Goal: Information Seeking & Learning: Learn about a topic

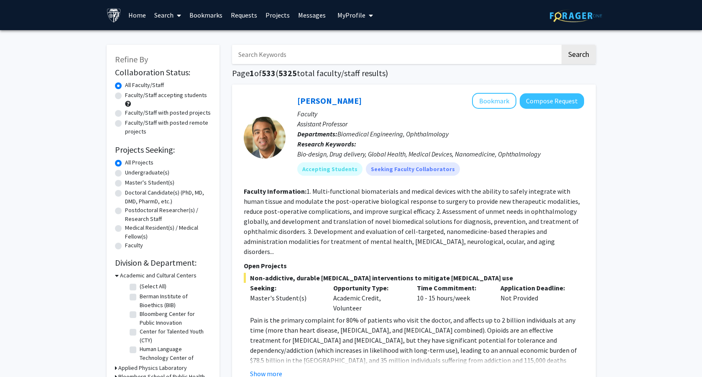
click at [285, 57] on input "Search Keywords" at bounding box center [396, 54] width 328 height 19
type input "h"
click at [125, 171] on label "Undergraduate(s)" at bounding box center [147, 172] width 44 height 9
click at [125, 171] on input "Undergraduate(s)" at bounding box center [127, 170] width 5 height 5
radio input "true"
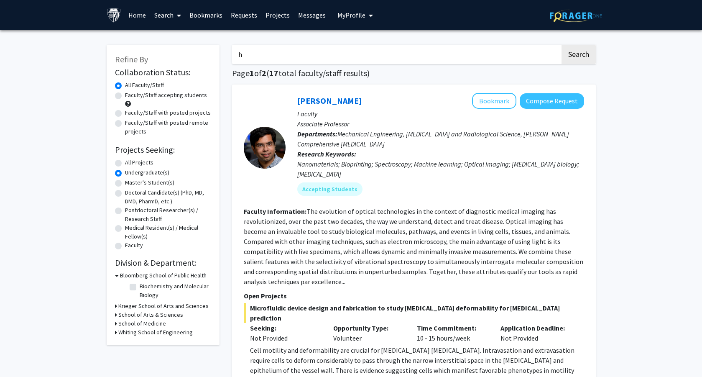
click at [257, 60] on input "h" at bounding box center [396, 54] width 328 height 19
type input "health"
click at [561, 45] on button "Search" at bounding box center [578, 54] width 34 height 19
radio input "true"
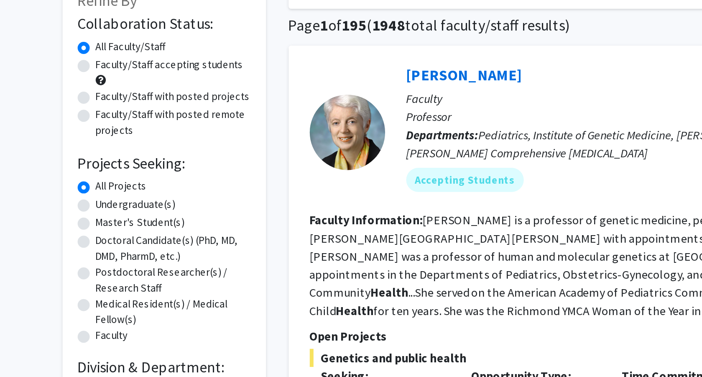
click at [125, 94] on label "Faculty/Staff accepting students" at bounding box center [166, 95] width 82 height 9
click at [125, 94] on input "Faculty/Staff accepting students" at bounding box center [127, 93] width 5 height 5
radio input "true"
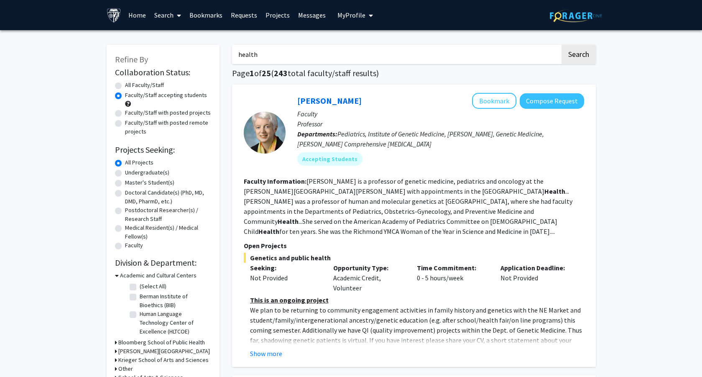
click at [236, 55] on input "health" at bounding box center [396, 54] width 328 height 19
type input "public health"
click at [561, 45] on button "Search" at bounding box center [578, 54] width 34 height 19
radio input "true"
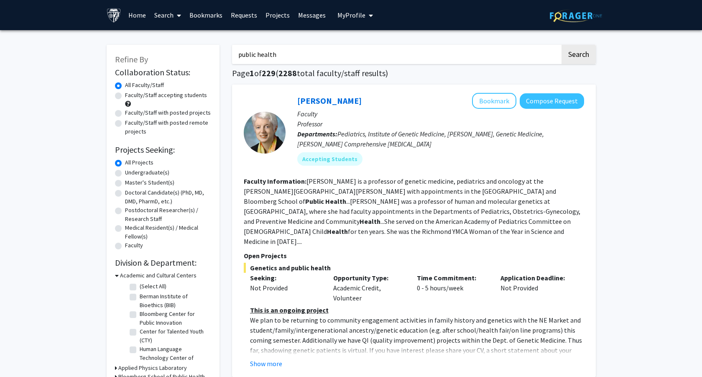
click at [245, 53] on input "public health" at bounding box center [396, 54] width 328 height 19
click at [262, 51] on input "health" at bounding box center [396, 54] width 328 height 19
click at [561, 45] on button "Search" at bounding box center [578, 54] width 34 height 19
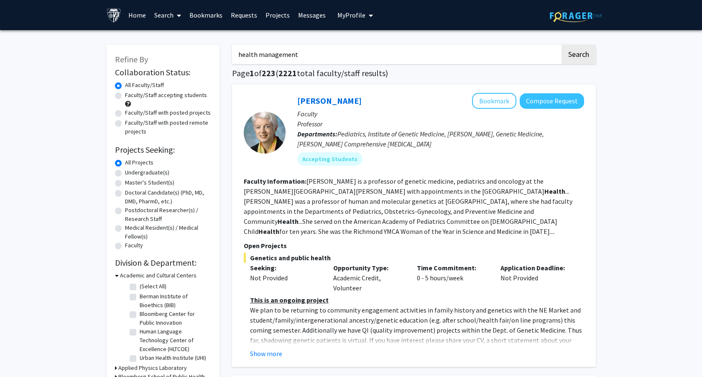
click at [245, 58] on input "health management" at bounding box center [396, 54] width 328 height 19
type input "management"
click at [561, 45] on button "Search" at bounding box center [578, 54] width 34 height 19
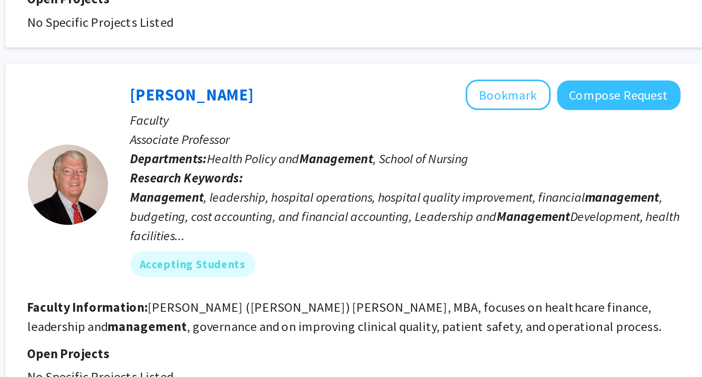
scroll to position [523, 0]
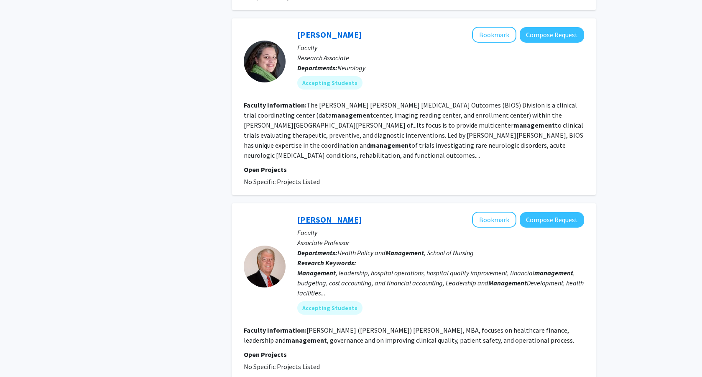
click at [308, 214] on link "[PERSON_NAME]" at bounding box center [329, 219] width 64 height 10
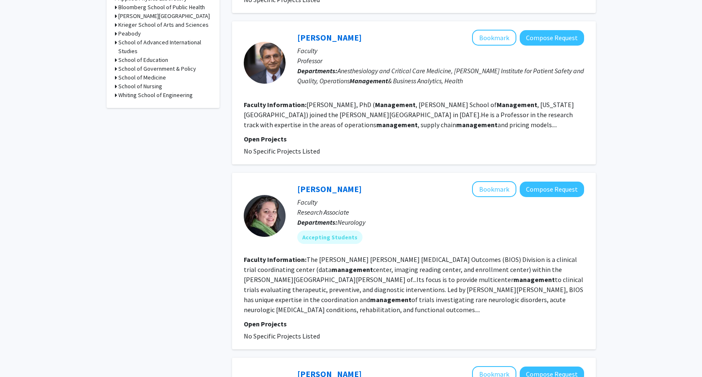
scroll to position [178, 0]
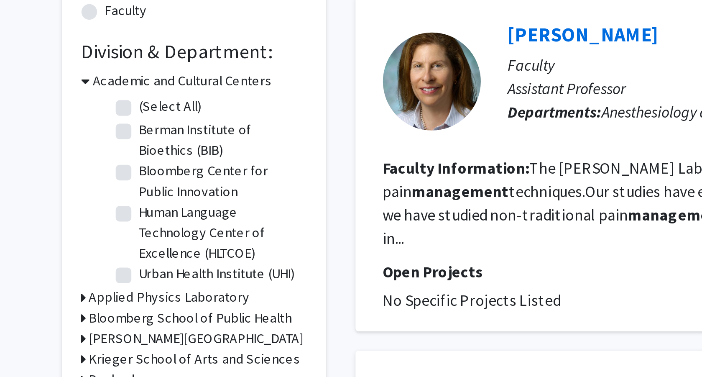
click at [116, 98] on icon at bounding box center [117, 96] width 4 height 9
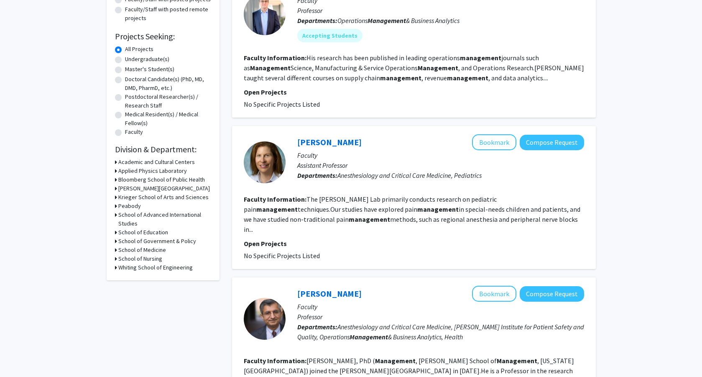
scroll to position [76, 0]
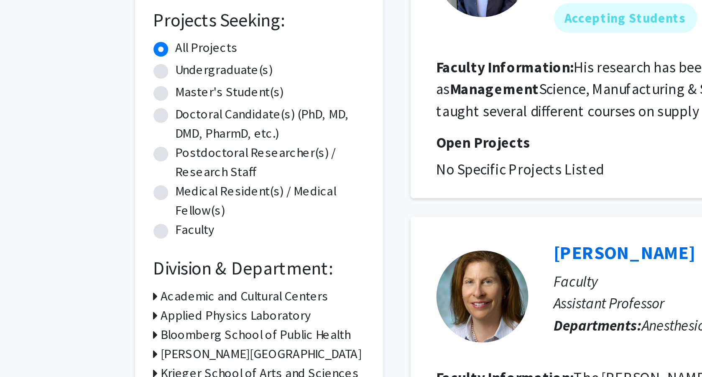
click at [125, 98] on label "Undergraduate(s)" at bounding box center [147, 96] width 44 height 9
click at [125, 98] on input "Undergraduate(s)" at bounding box center [127, 94] width 5 height 5
radio input "true"
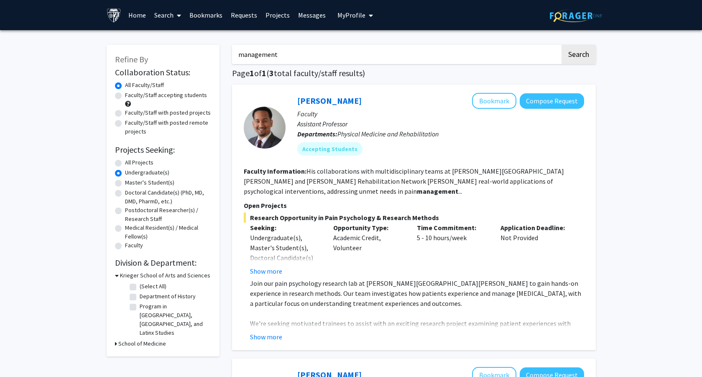
click at [125, 94] on label "Faculty/Staff accepting students" at bounding box center [166, 95] width 82 height 9
click at [125, 94] on input "Faculty/Staff accepting students" at bounding box center [127, 93] width 5 height 5
radio input "true"
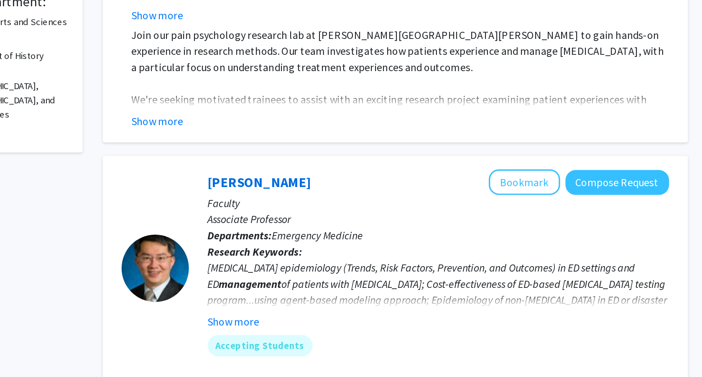
scroll to position [184, 0]
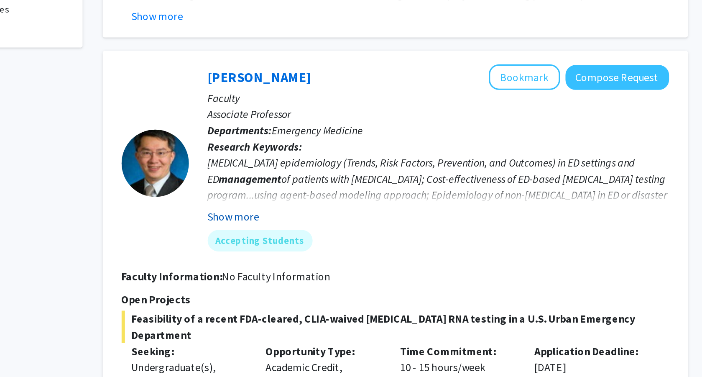
click at [323, 272] on button "Show more" at bounding box center [313, 277] width 32 height 10
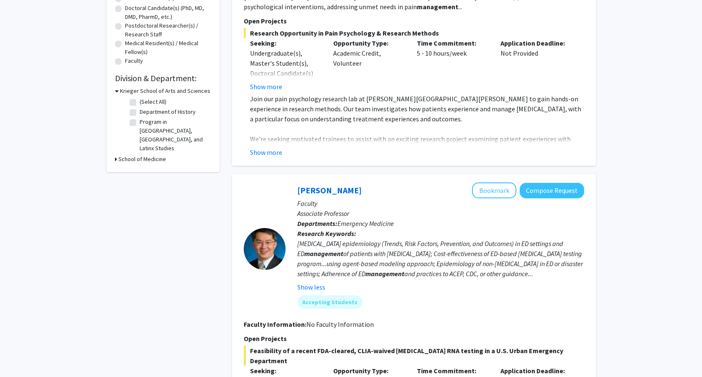
click at [282, 239] on div at bounding box center [265, 249] width 42 height 42
click at [324, 185] on link "[PERSON_NAME]" at bounding box center [329, 190] width 64 height 10
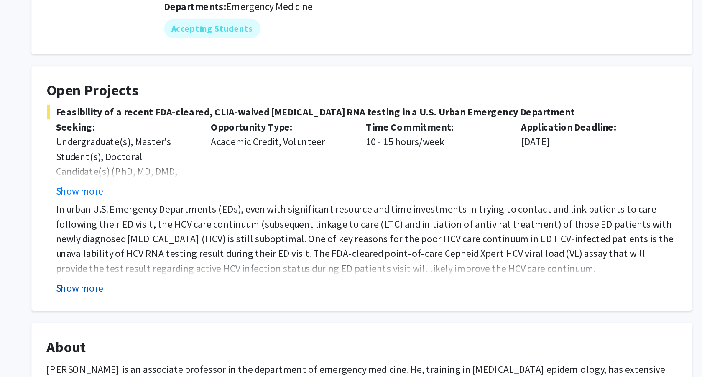
click at [155, 312] on button "Show more" at bounding box center [160, 312] width 32 height 10
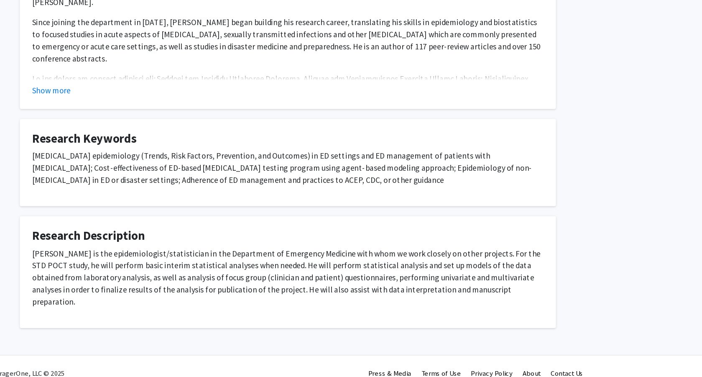
scroll to position [413, 0]
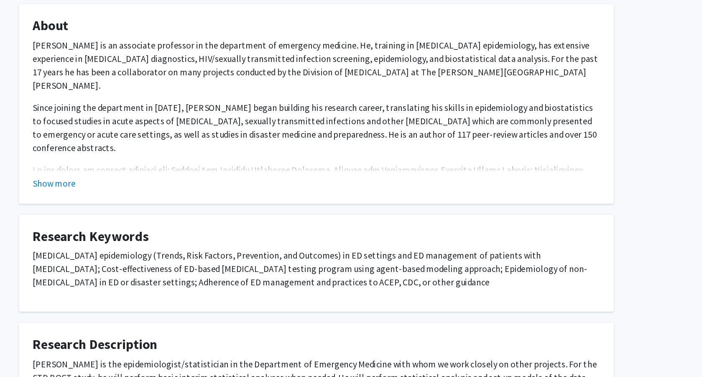
click at [142, 145] on fg-card "About [PERSON_NAME] is an associate professor in the department of emergency me…" at bounding box center [350, 78] width 447 height 150
click at [142, 135] on button "Show more" at bounding box center [154, 138] width 32 height 10
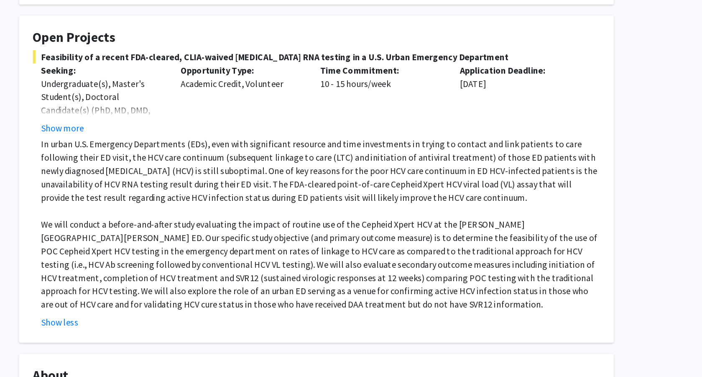
scroll to position [80, 0]
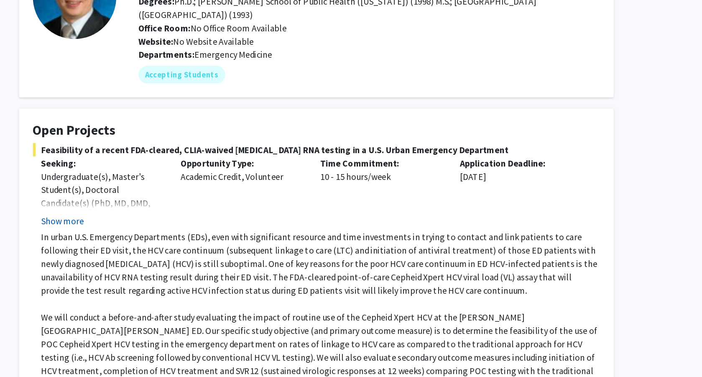
click at [163, 165] on button "Show more" at bounding box center [160, 166] width 32 height 10
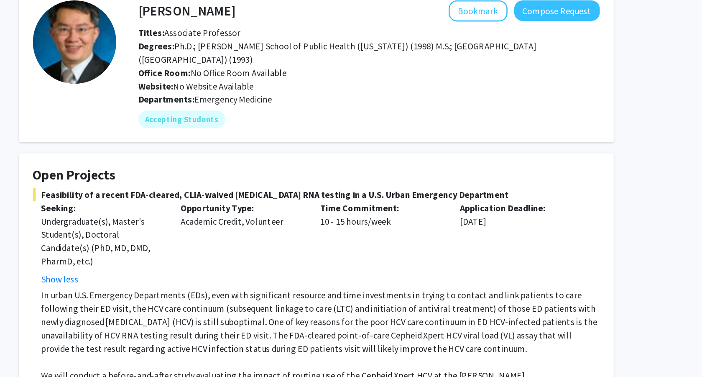
scroll to position [20, 0]
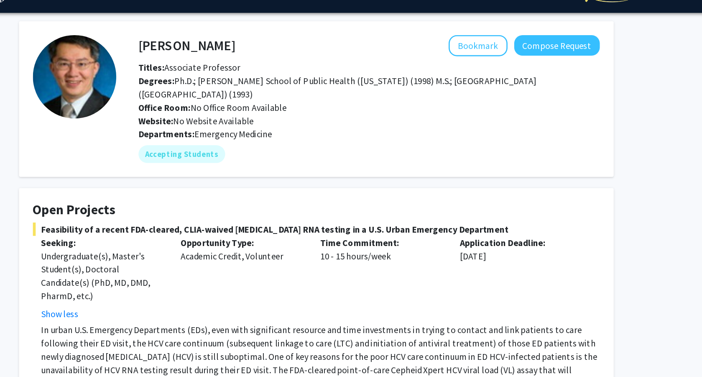
click at [237, 36] on h4 "[PERSON_NAME]" at bounding box center [253, 33] width 73 height 15
copy h4 "[PERSON_NAME]"
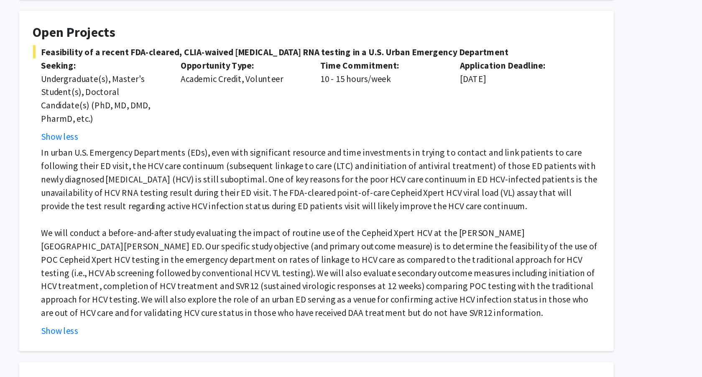
scroll to position [60, 0]
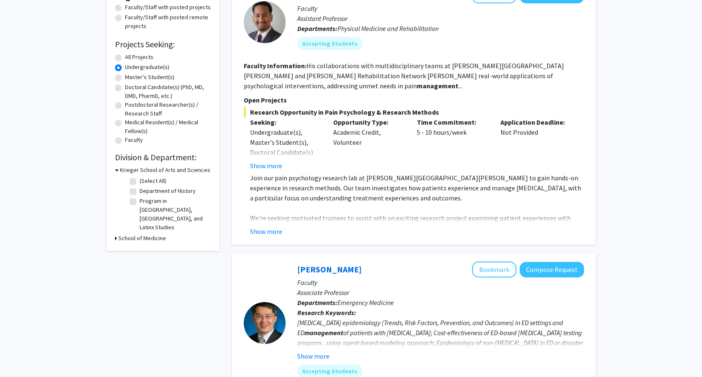
scroll to position [252, 0]
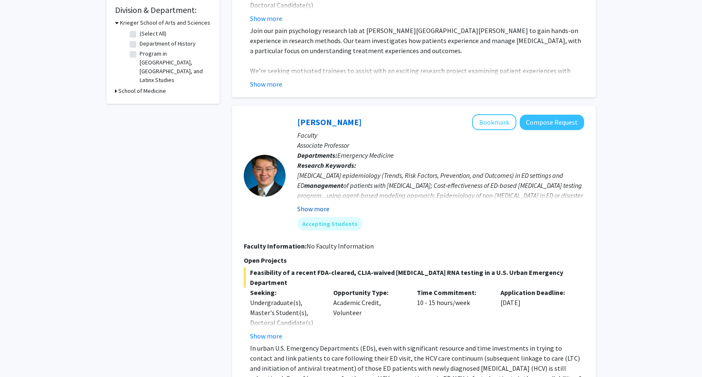
click at [311, 204] on button "Show more" at bounding box center [313, 209] width 32 height 10
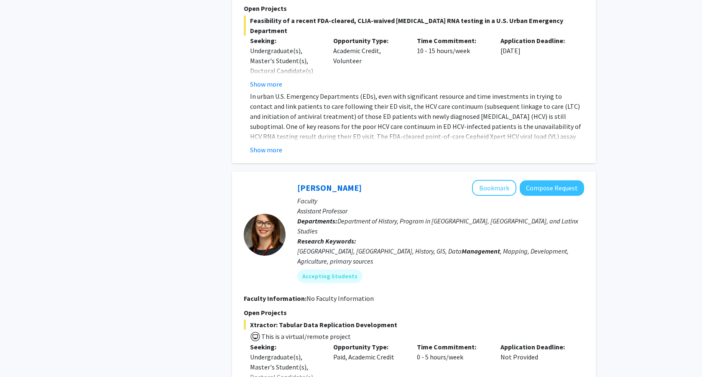
scroll to position [669, 0]
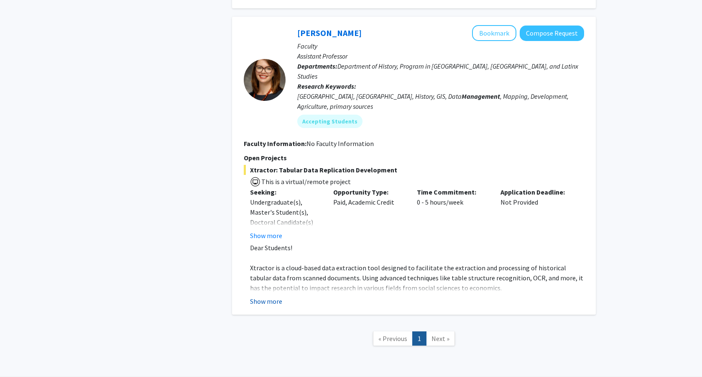
click at [272, 296] on button "Show more" at bounding box center [266, 301] width 32 height 10
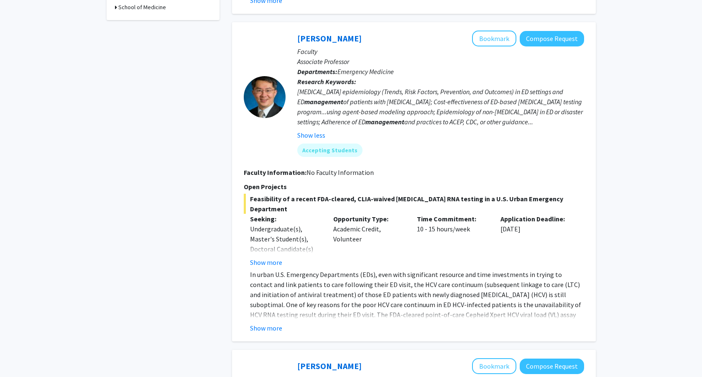
scroll to position [336, 0]
click at [497, 47] on p "Faculty" at bounding box center [440, 52] width 287 height 10
click at [497, 31] on button "Bookmark" at bounding box center [494, 39] width 44 height 16
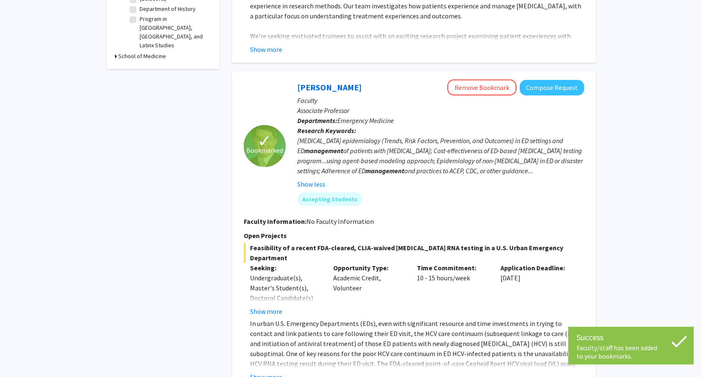
scroll to position [234, 0]
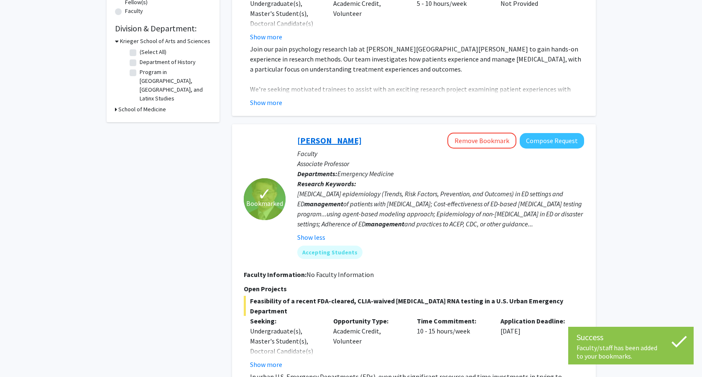
click at [334, 135] on link "[PERSON_NAME]" at bounding box center [329, 140] width 64 height 10
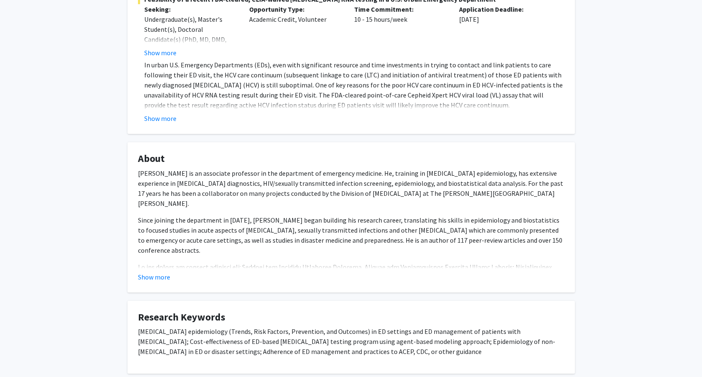
scroll to position [195, 0]
click at [153, 270] on fg-read-more "[PERSON_NAME] is an associate professor in the department of emergency medicine…" at bounding box center [351, 224] width 426 height 114
click at [153, 273] on button "Show more" at bounding box center [154, 275] width 32 height 10
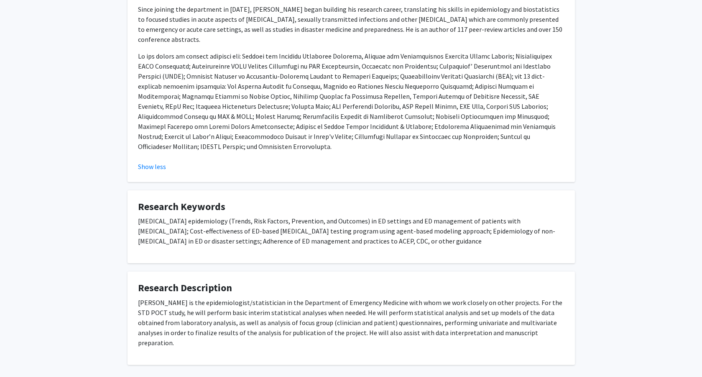
scroll to position [0, 0]
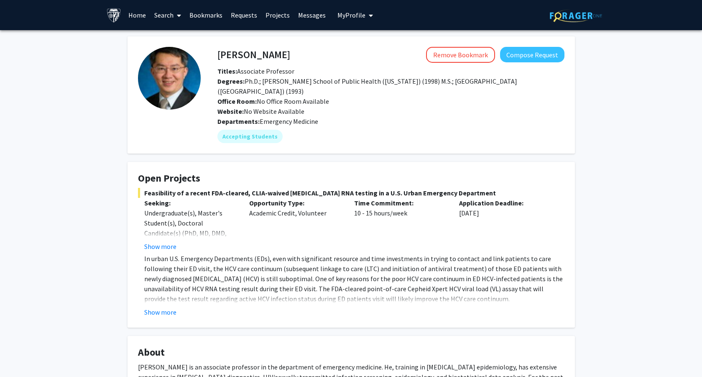
click at [222, 53] on h4 "[PERSON_NAME]" at bounding box center [253, 54] width 73 height 15
copy h4 "[PERSON_NAME]"
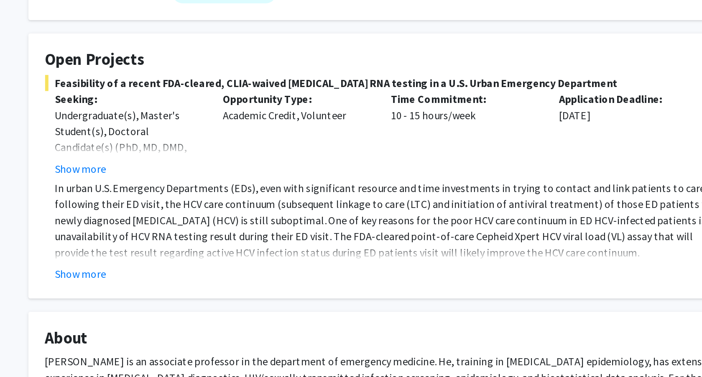
scroll to position [5, 0]
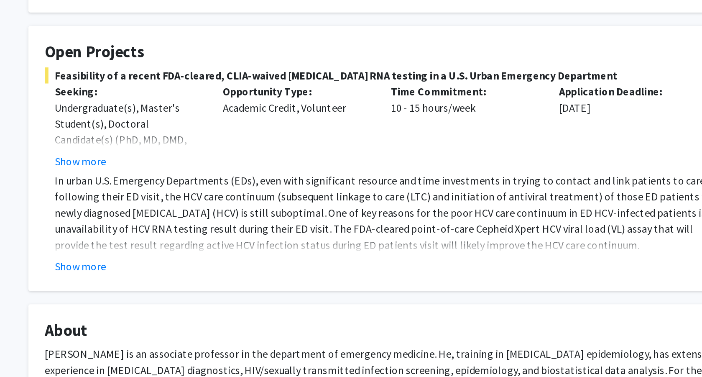
click at [158, 299] on fg-read-more "In urban U.S. Emergency Departments (EDs), even with significant resource and t…" at bounding box center [351, 281] width 426 height 64
click at [156, 245] on button "Show more" at bounding box center [160, 242] width 32 height 10
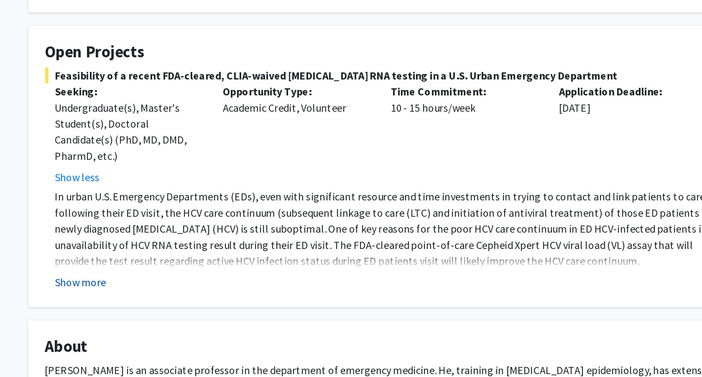
click at [159, 317] on button "Show more" at bounding box center [160, 317] width 32 height 10
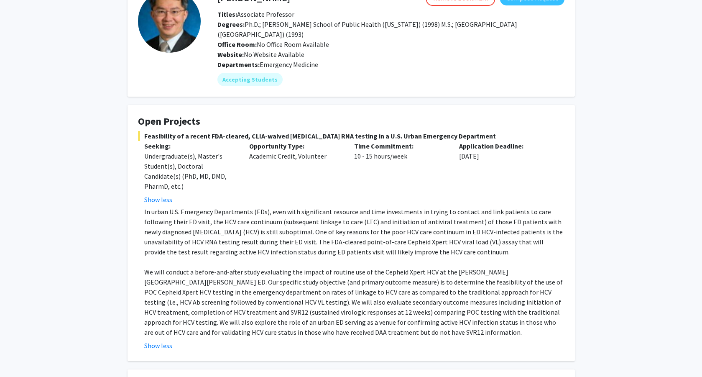
scroll to position [0, 0]
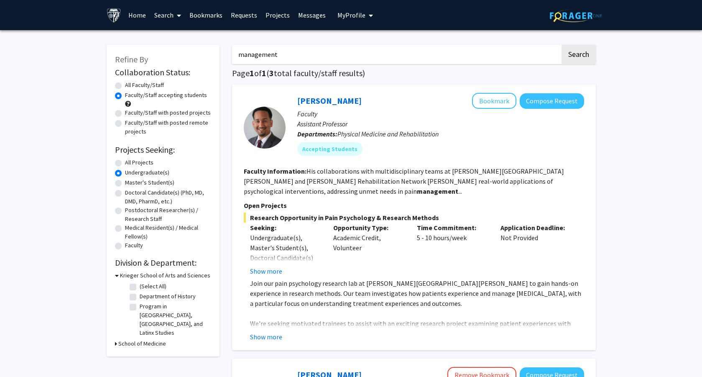
click at [200, 15] on link "Bookmarks" at bounding box center [205, 14] width 41 height 29
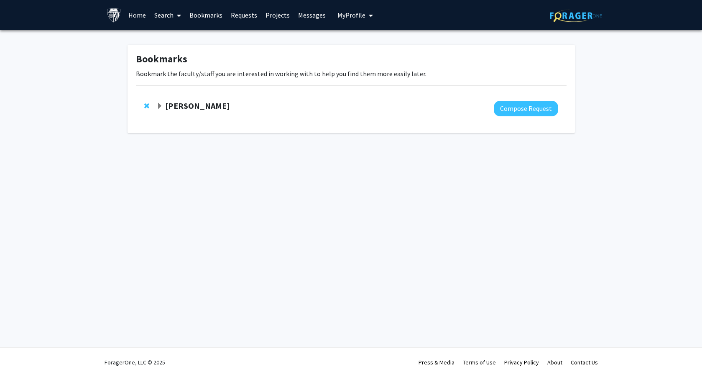
drag, startPoint x: 146, startPoint y: 107, endPoint x: 176, endPoint y: 146, distance: 48.3
click at [176, 146] on div "Bookmarks Bookmark the faculty/staff you are interested in working with to help…" at bounding box center [351, 91] width 702 height 122
click at [166, 104] on strong "[PERSON_NAME]" at bounding box center [197, 105] width 64 height 10
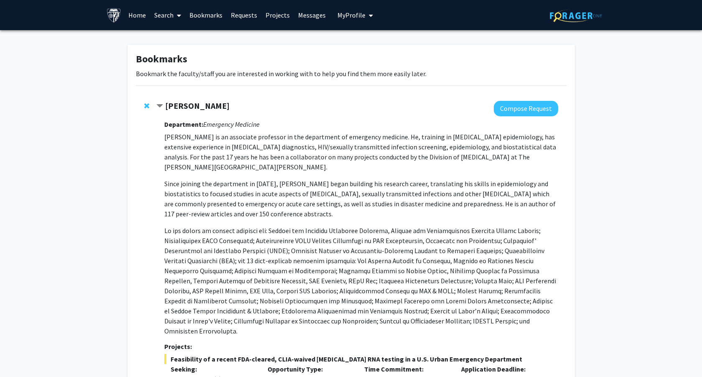
click at [166, 104] on strong "[PERSON_NAME]" at bounding box center [197, 105] width 64 height 10
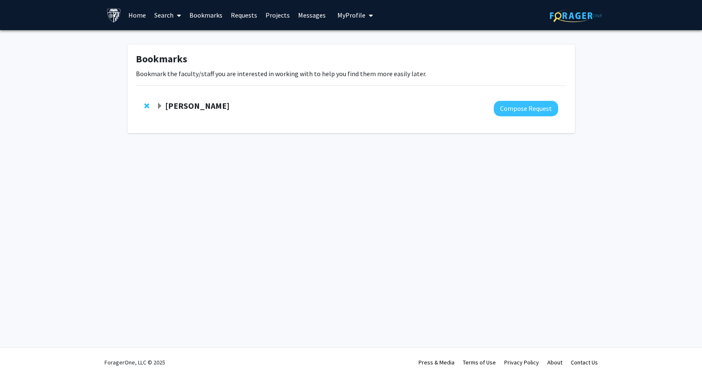
click at [140, 16] on link "Home" at bounding box center [137, 14] width 26 height 29
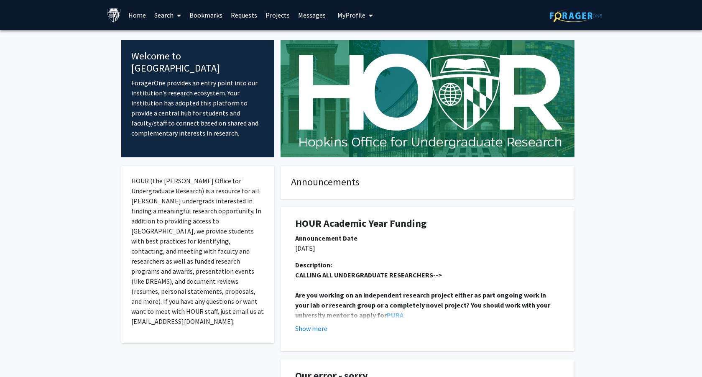
click at [164, 22] on link "Search" at bounding box center [167, 14] width 35 height 29
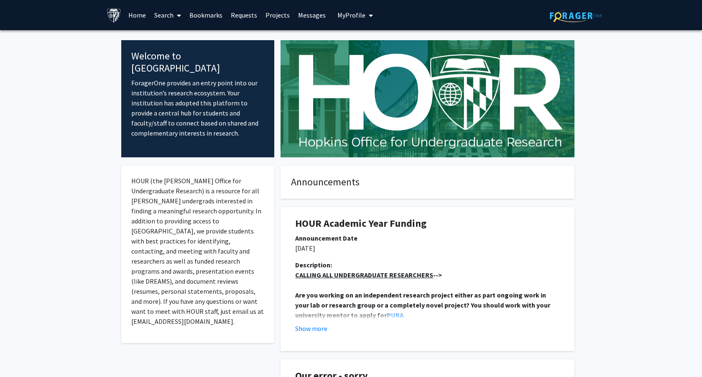
click at [173, 8] on span at bounding box center [177, 15] width 8 height 29
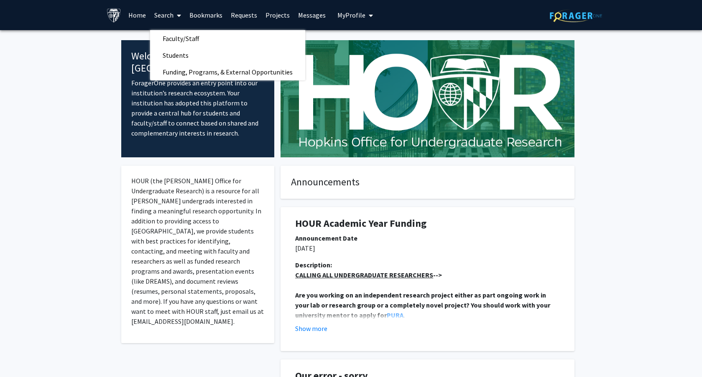
click at [251, 15] on link "Requests" at bounding box center [244, 14] width 35 height 29
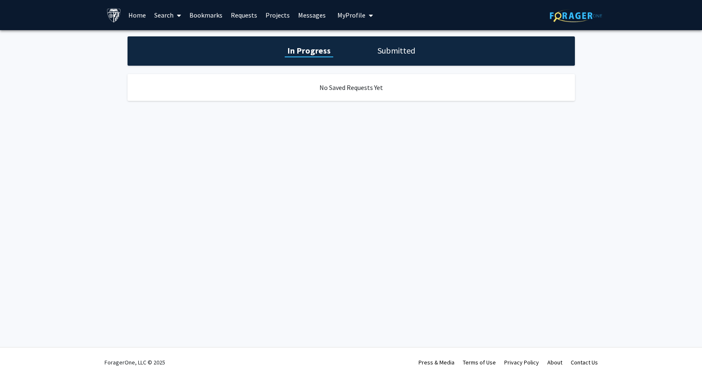
click at [280, 15] on link "Projects" at bounding box center [277, 14] width 33 height 29
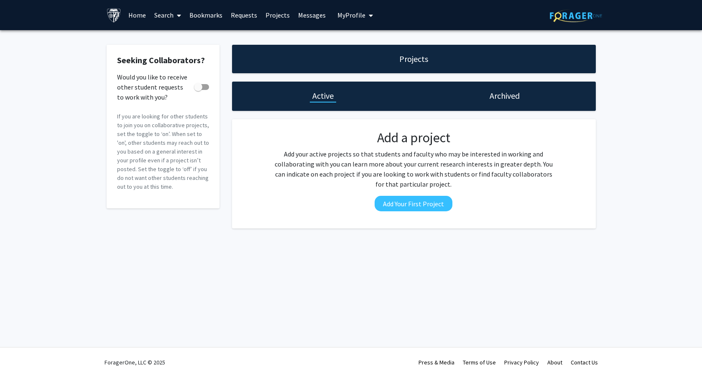
click at [199, 74] on div "Would you like to receive other student requests to work with you?" at bounding box center [163, 82] width 92 height 20
click at [200, 83] on span at bounding box center [198, 87] width 8 height 8
click at [198, 90] on input "Would you like to receive other student requests to work with you?" at bounding box center [198, 90] width 0 height 0
checkbox input "true"
click at [231, 60] on div "Projects Active Archived Add a project Add your active projects so that student…" at bounding box center [414, 137] width 376 height 184
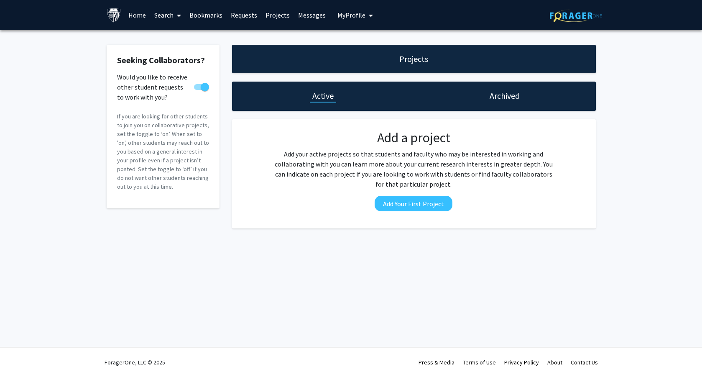
click at [304, 18] on link "Messages" at bounding box center [312, 14] width 36 height 29
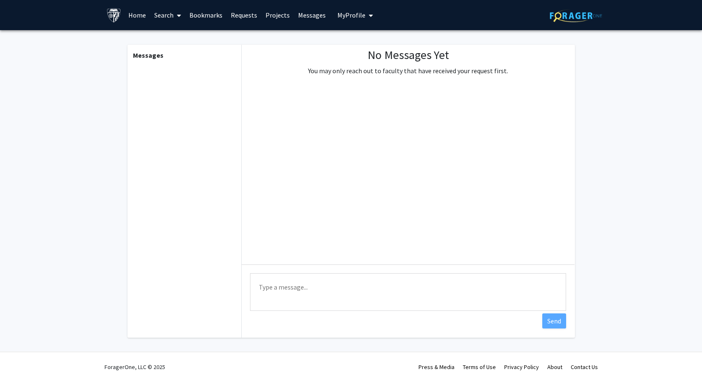
click at [346, 16] on span "My Profile" at bounding box center [351, 15] width 28 height 8
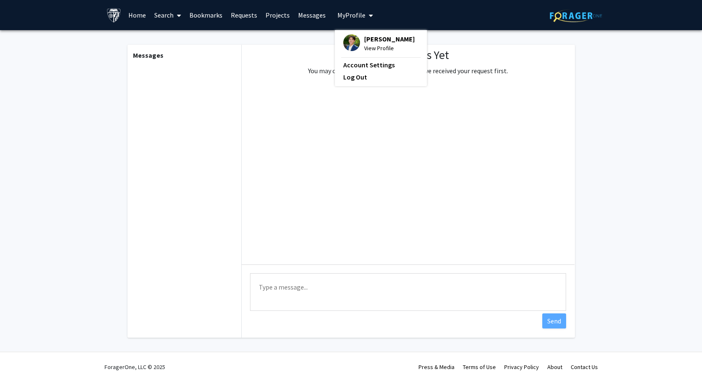
click at [358, 38] on div "[PERSON_NAME] View Profile" at bounding box center [378, 43] width 71 height 18
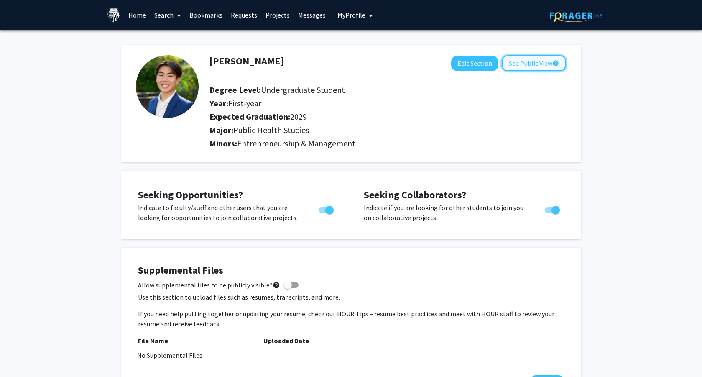
click at [545, 66] on button "See Public View help" at bounding box center [534, 63] width 64 height 16
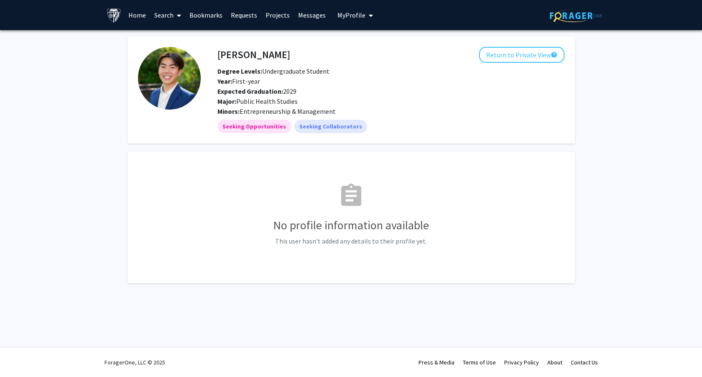
click at [164, 13] on link "Search" at bounding box center [167, 14] width 35 height 29
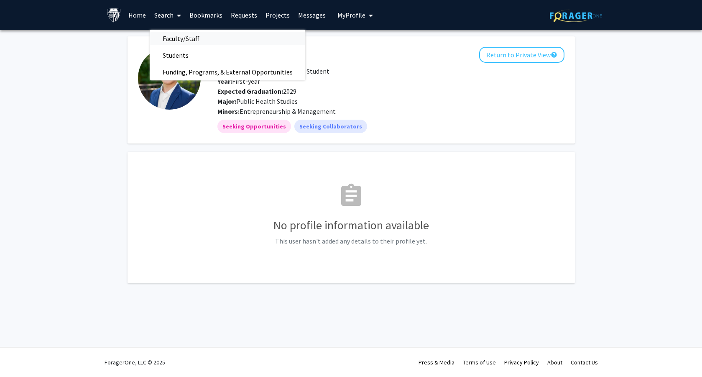
click at [175, 36] on span "Faculty/Staff" at bounding box center [180, 38] width 61 height 17
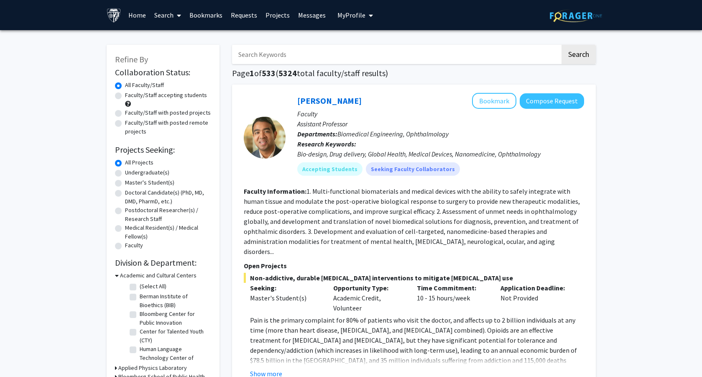
click at [251, 54] on input "Search Keywords" at bounding box center [396, 54] width 328 height 19
click at [209, 74] on h2 "Collaboration Status:" at bounding box center [163, 72] width 96 height 10
click at [124, 173] on div "Undergraduate(s)" at bounding box center [163, 173] width 96 height 10
click at [125, 94] on label "Faculty/Staff accepting students" at bounding box center [166, 95] width 82 height 9
click at [125, 94] on input "Faculty/Staff accepting students" at bounding box center [127, 93] width 5 height 5
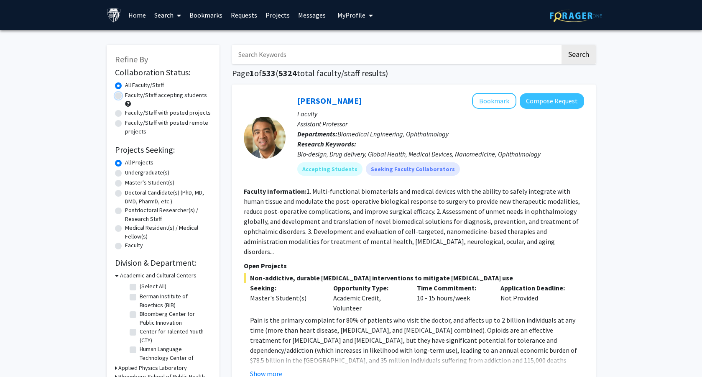
radio input "true"
click at [125, 170] on label "Undergraduate(s)" at bounding box center [147, 172] width 44 height 9
click at [125, 170] on input "Undergraduate(s)" at bounding box center [127, 170] width 5 height 5
radio input "true"
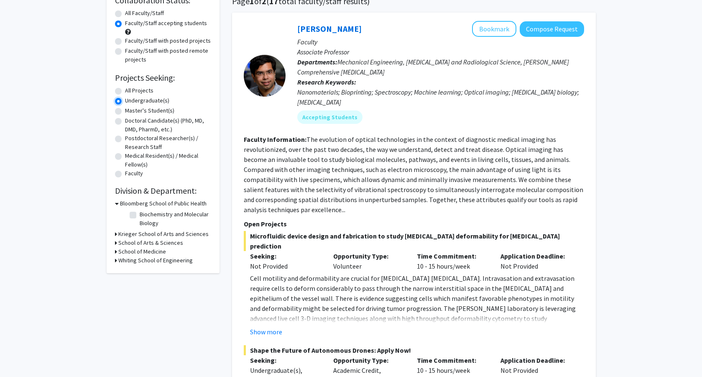
scroll to position [91, 0]
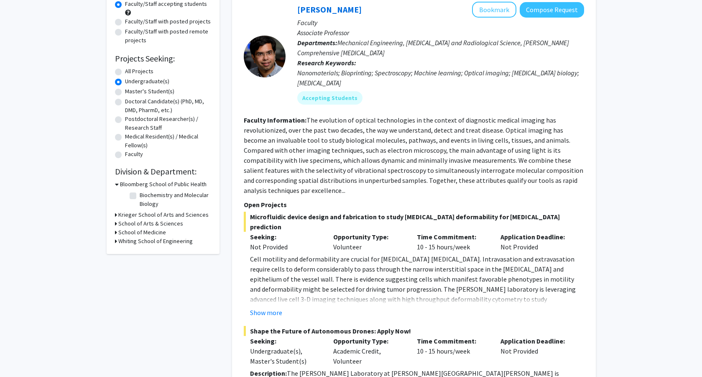
click at [115, 216] on icon at bounding box center [116, 214] width 2 height 9
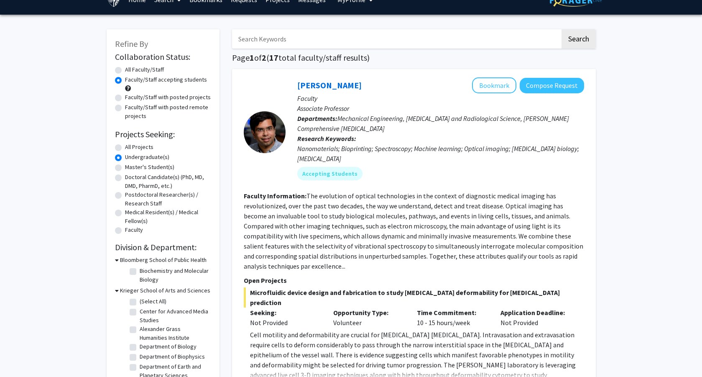
scroll to position [14, 0]
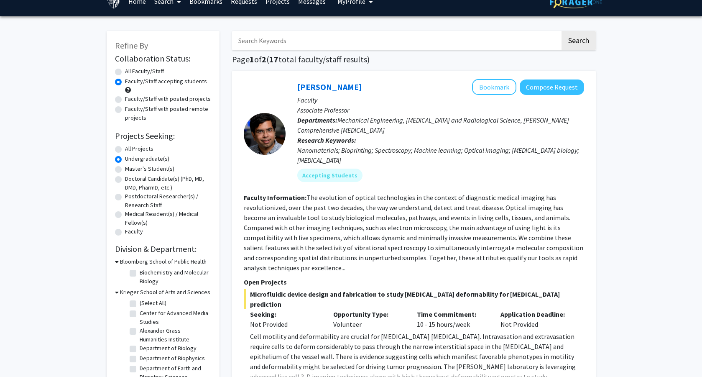
click at [117, 261] on icon at bounding box center [117, 261] width 4 height 9
click at [116, 270] on icon at bounding box center [117, 270] width 4 height 9
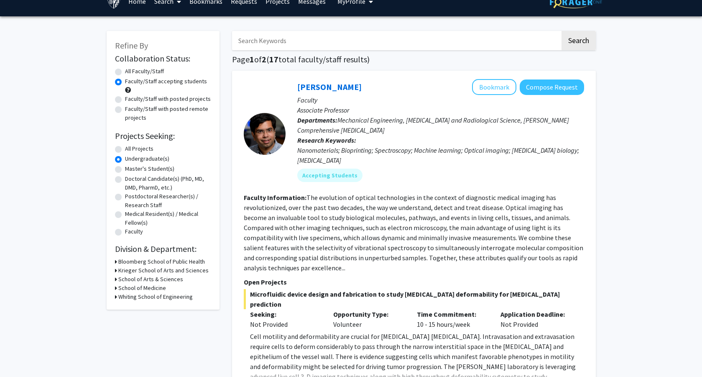
click at [155, 73] on label "All Faculty/Staff" at bounding box center [144, 71] width 39 height 9
click at [130, 72] on input "All Faculty/Staff" at bounding box center [127, 69] width 5 height 5
radio input "true"
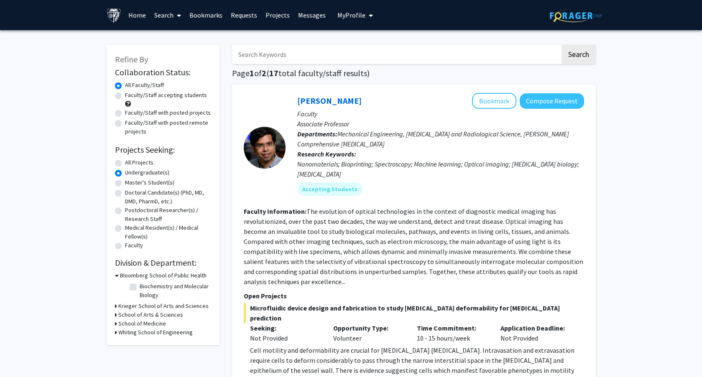
click at [150, 99] on div "Faculty/Staff accepting students" at bounding box center [163, 100] width 96 height 18
click at [146, 93] on label "Faculty/Staff accepting students" at bounding box center [166, 95] width 82 height 9
click at [130, 93] on input "Faculty/Staff accepting students" at bounding box center [127, 93] width 5 height 5
radio input "true"
click at [132, 87] on label "All Faculty/Staff" at bounding box center [144, 85] width 39 height 9
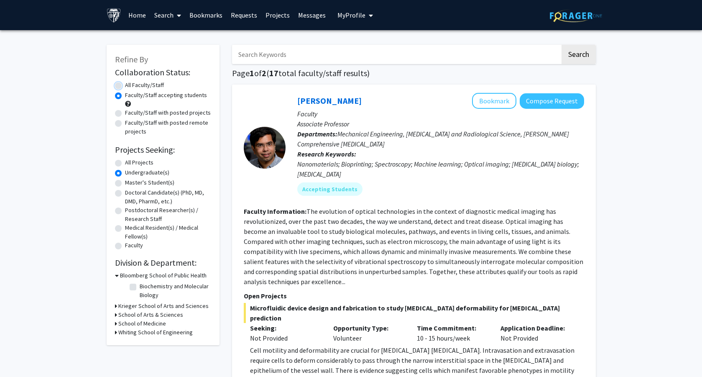
click at [130, 86] on input "All Faculty/Staff" at bounding box center [127, 83] width 5 height 5
radio input "true"
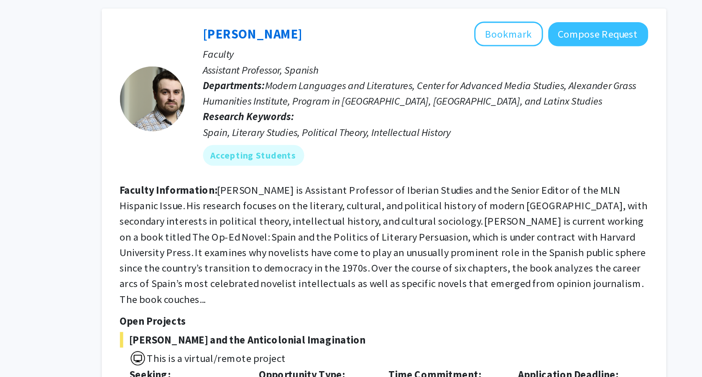
scroll to position [3624, 0]
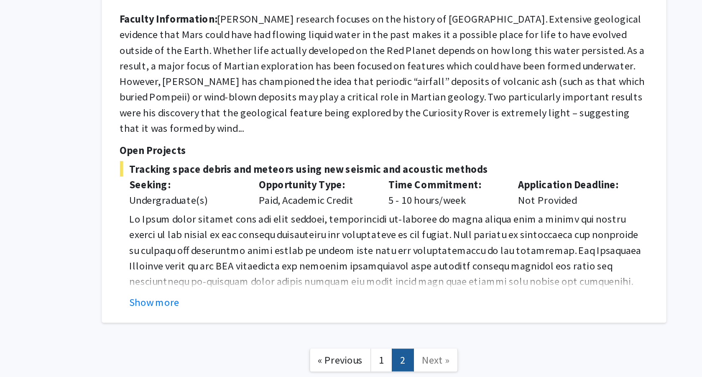
scroll to position [1956, 0]
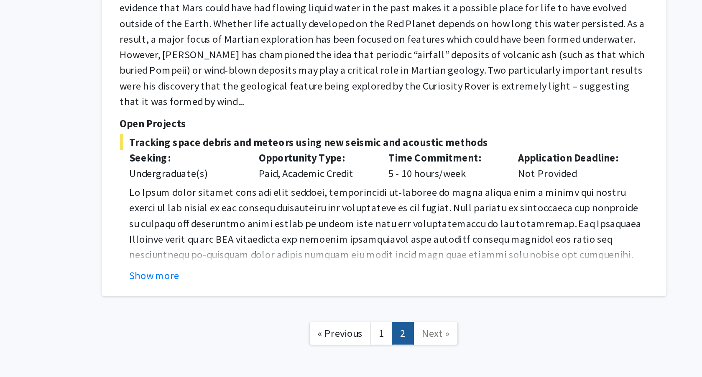
click at [431, 256] on p at bounding box center [417, 307] width 334 height 110
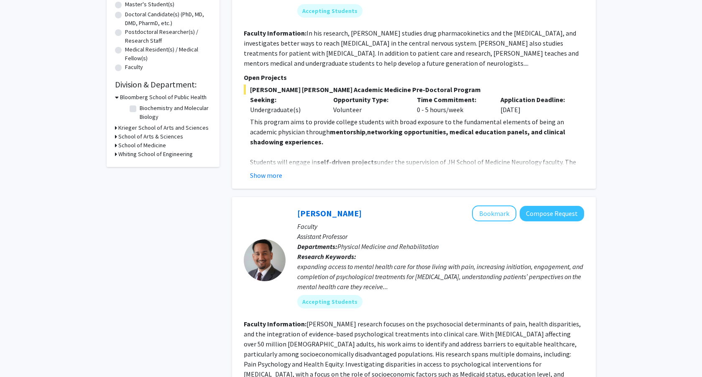
scroll to position [9, 0]
